Goal: Transaction & Acquisition: Subscribe to service/newsletter

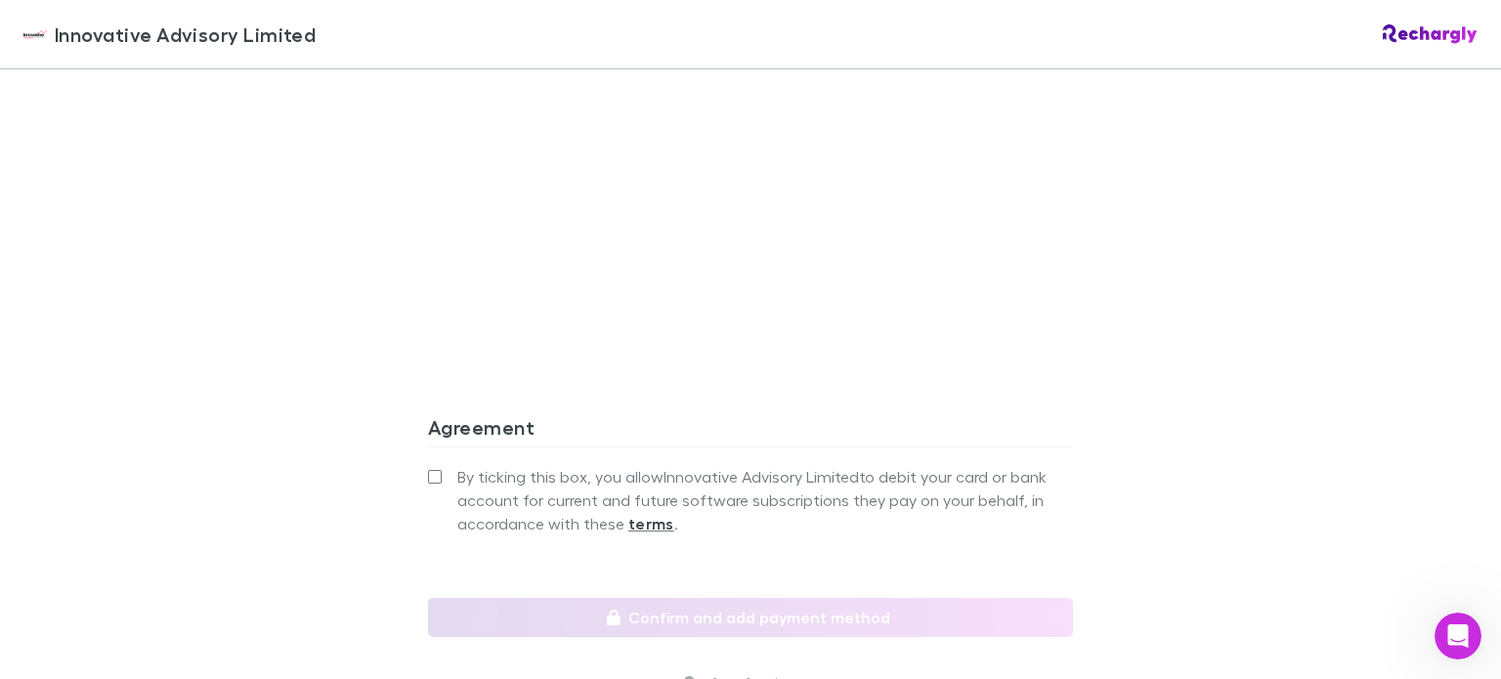
scroll to position [1662, 0]
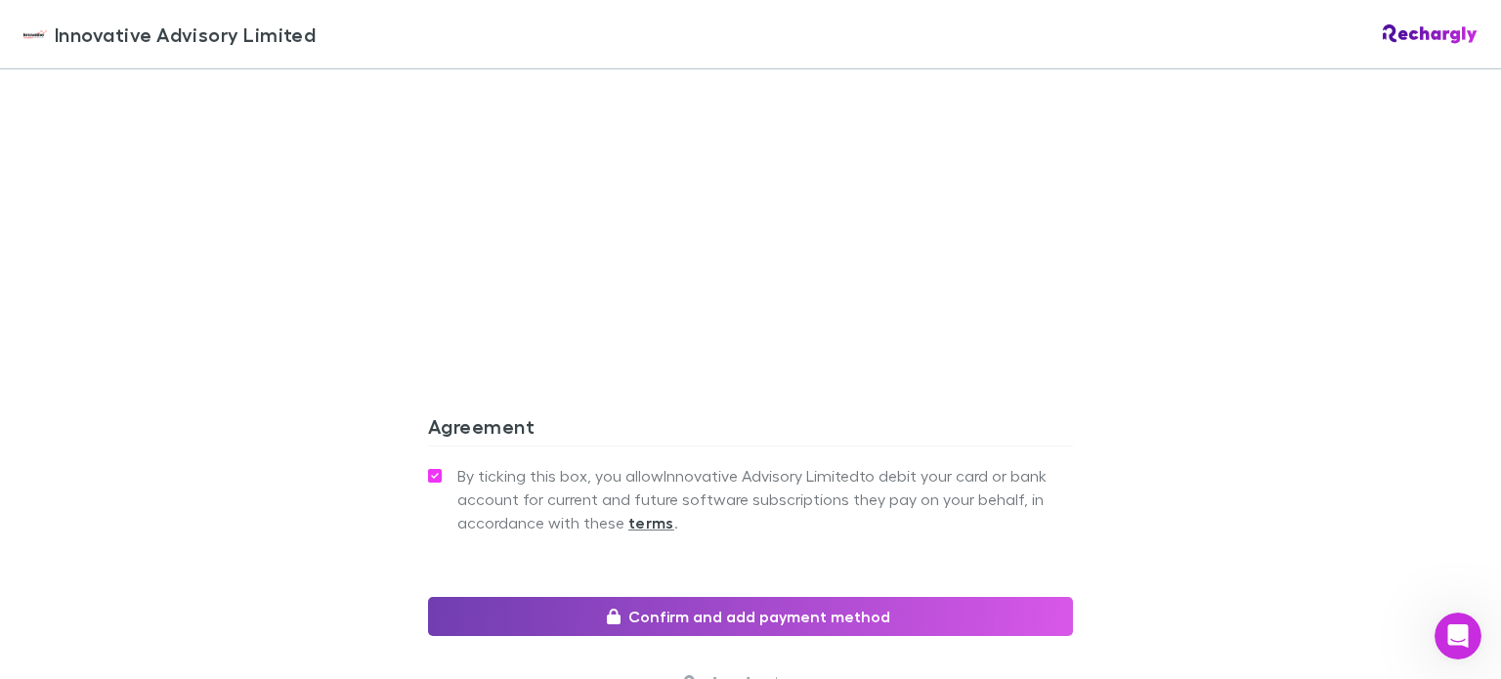
click at [714, 624] on button "Confirm and add payment method" at bounding box center [750, 616] width 645 height 39
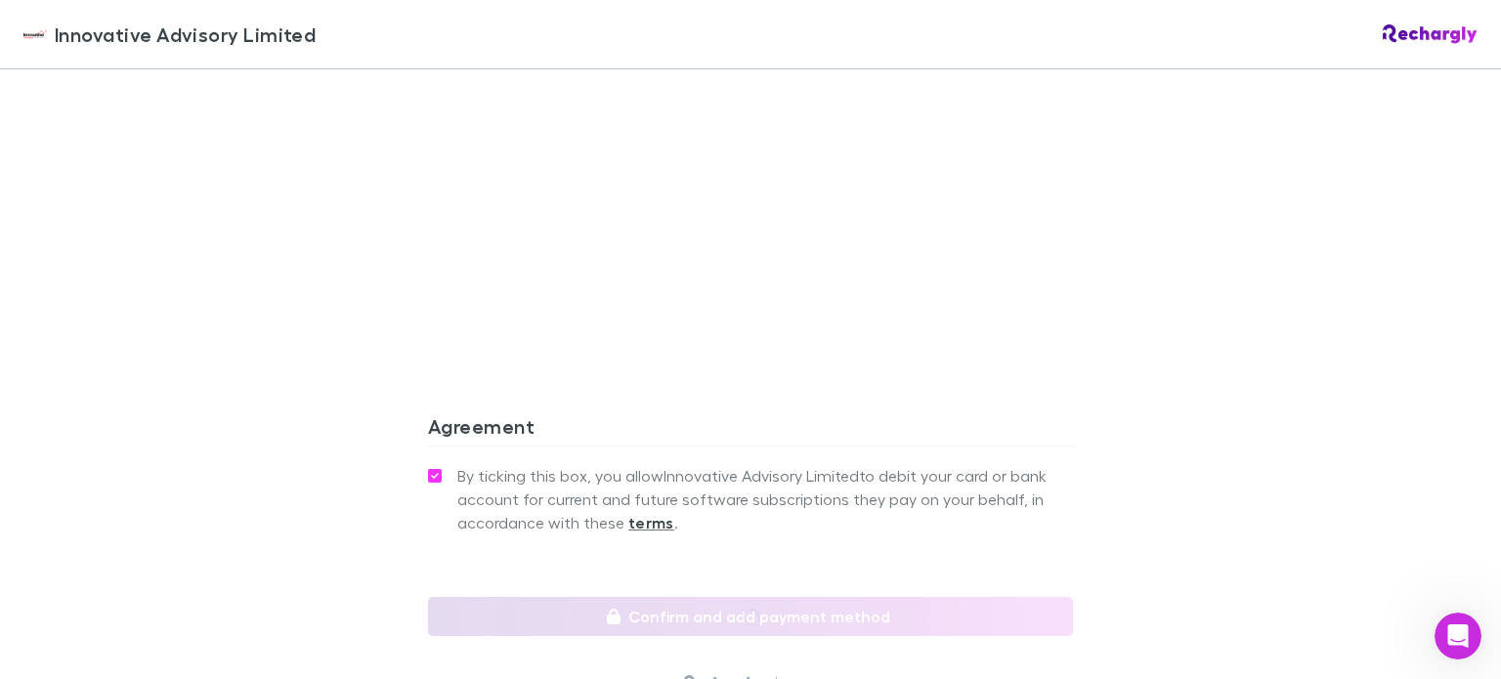
scroll to position [1828, 0]
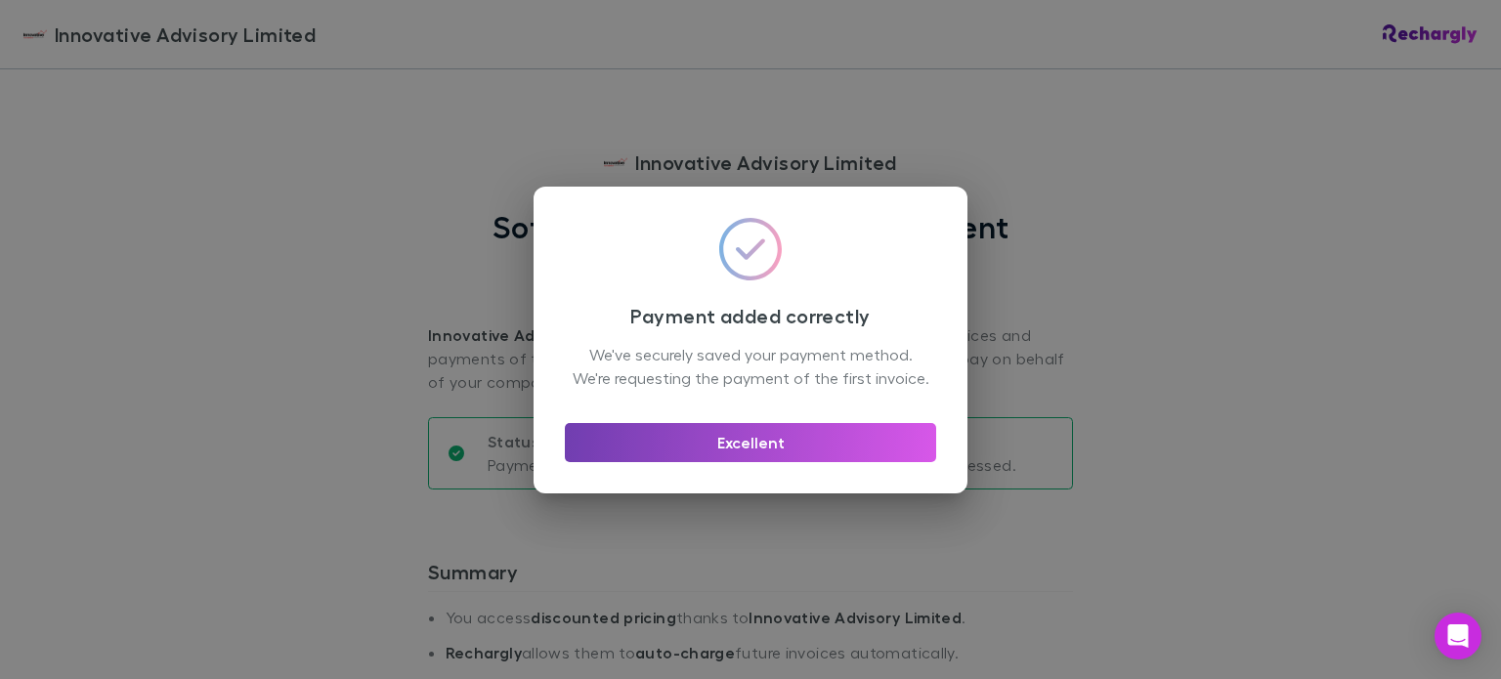
click at [744, 457] on button "Excellent" at bounding box center [750, 442] width 371 height 39
